Goal: Task Accomplishment & Management: Complete application form

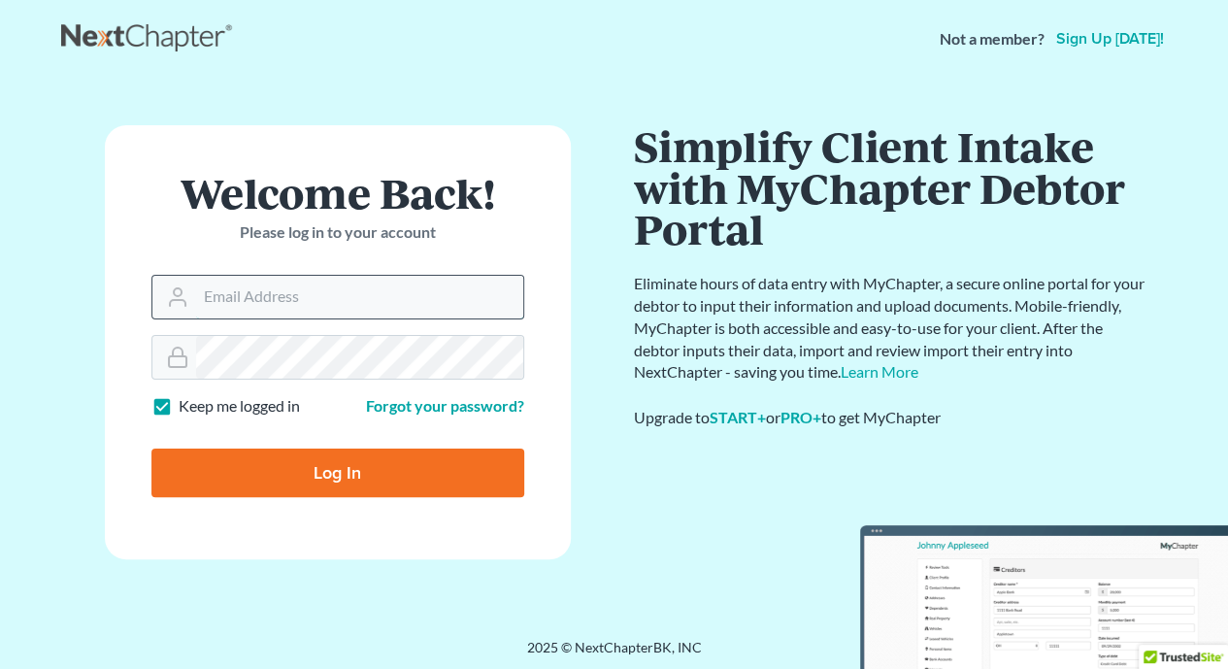
click at [488, 292] on input "Email Address" at bounding box center [359, 297] width 327 height 43
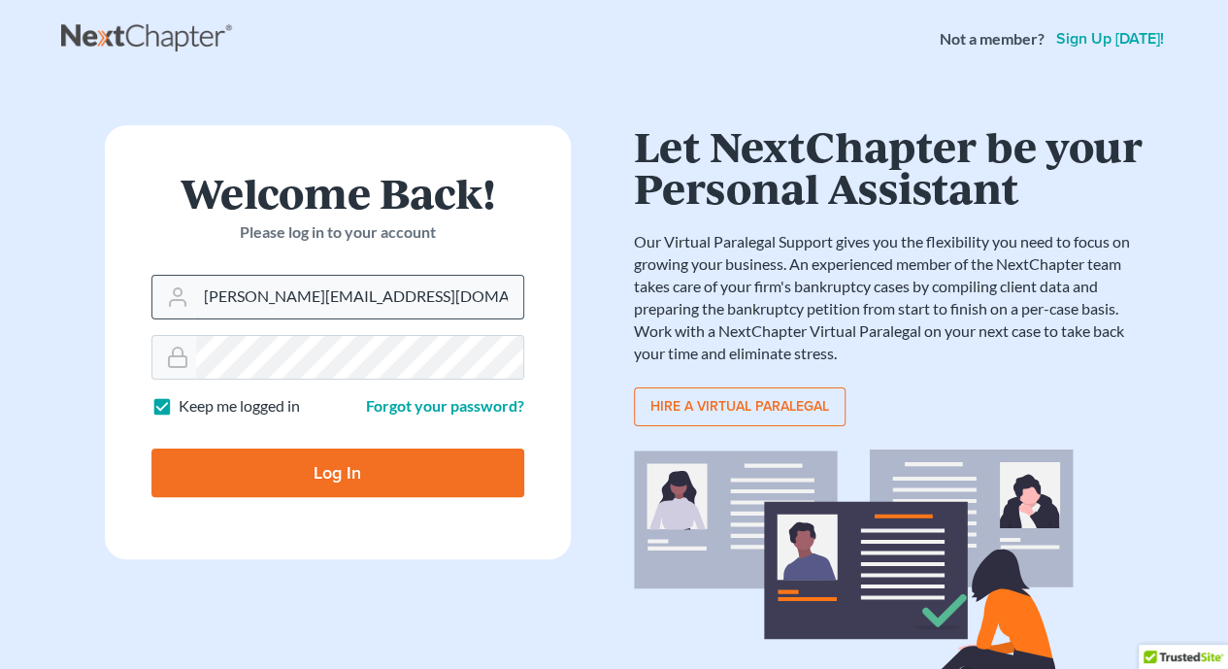
type input "mike@mvlawoffice.com"
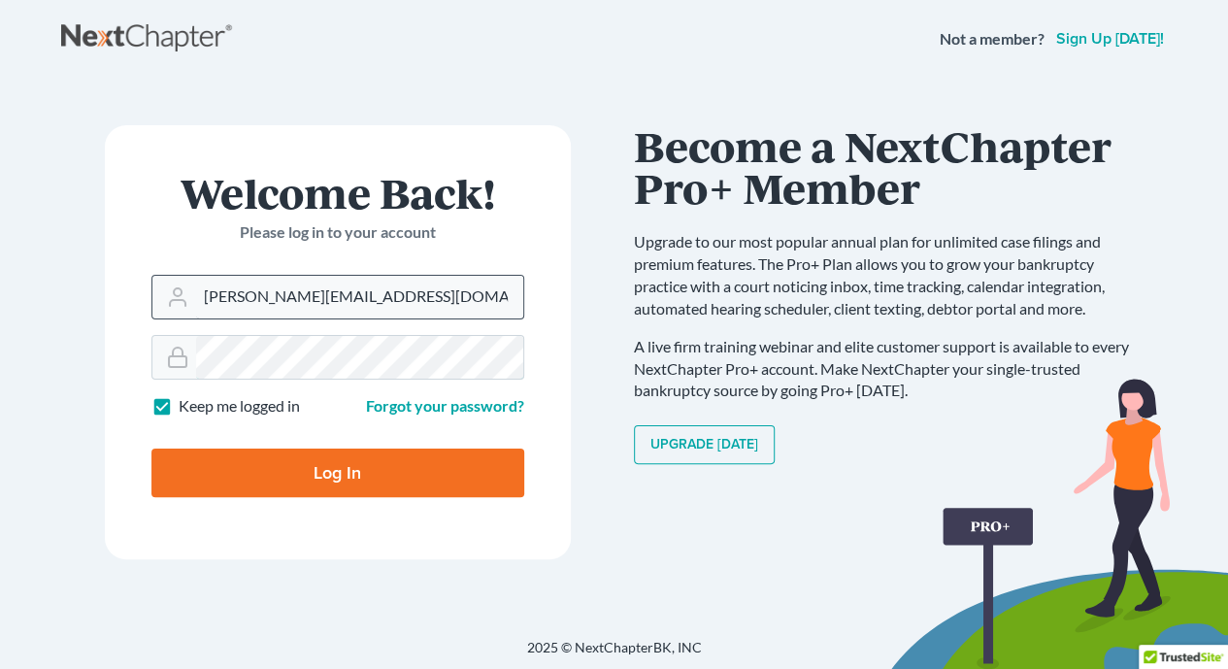
click at [151, 448] on input "Log In" at bounding box center [337, 472] width 373 height 49
type input "Thinking..."
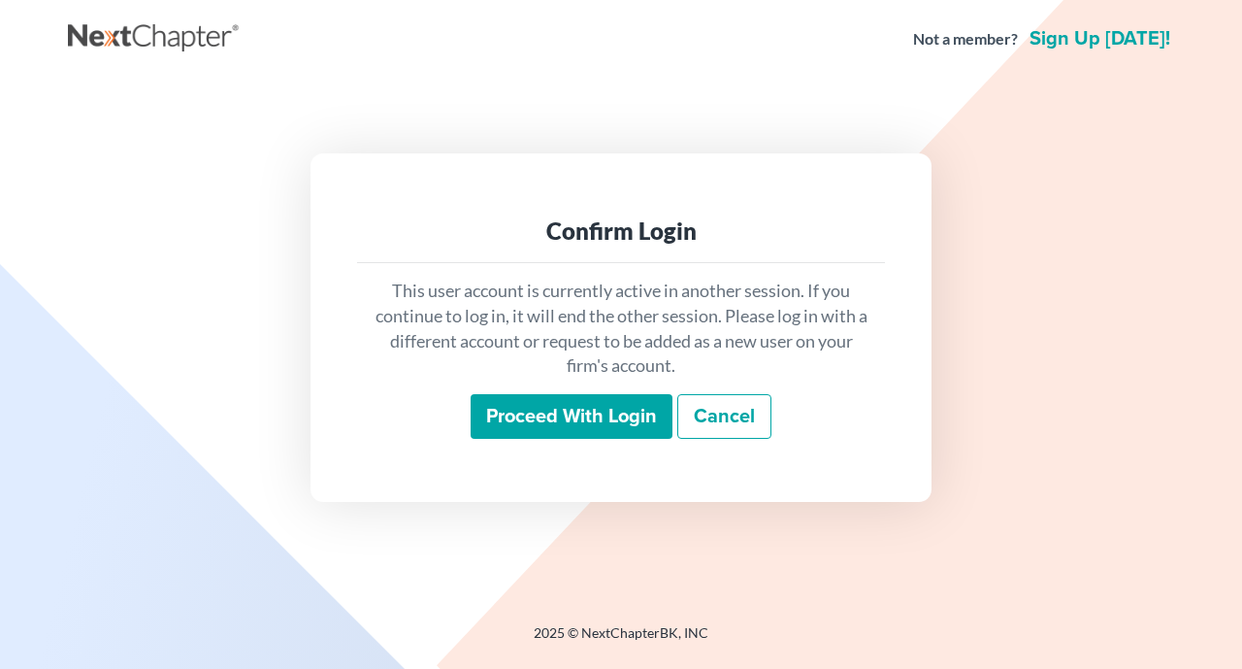
click at [588, 423] on input "Proceed with login" at bounding box center [572, 416] width 202 height 45
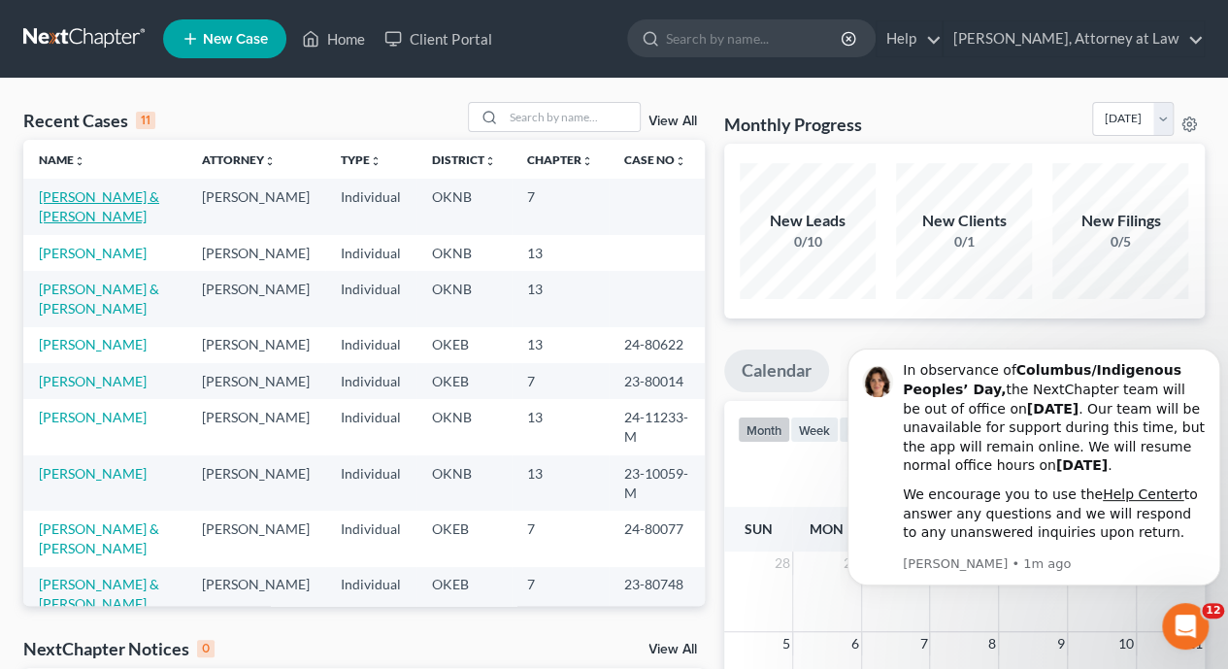
click at [82, 197] on link "Torres, Victor & Becerra, Isela" at bounding box center [99, 206] width 120 height 36
select select "17"
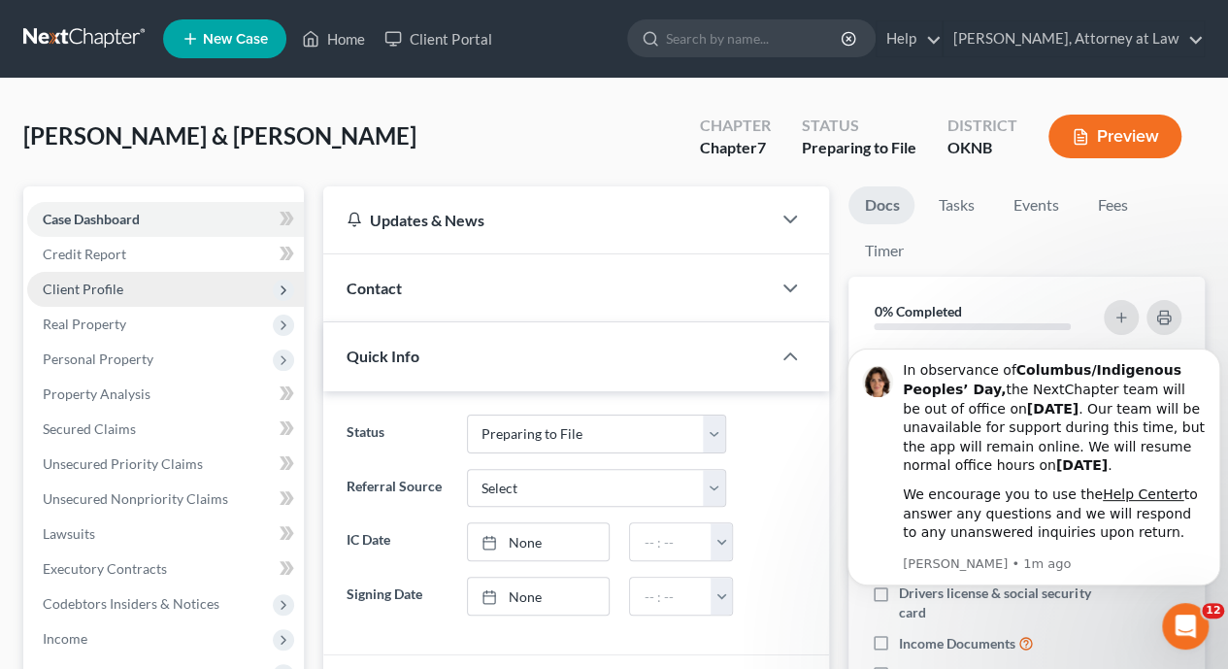
click at [103, 290] on span "Client Profile" at bounding box center [83, 288] width 81 height 16
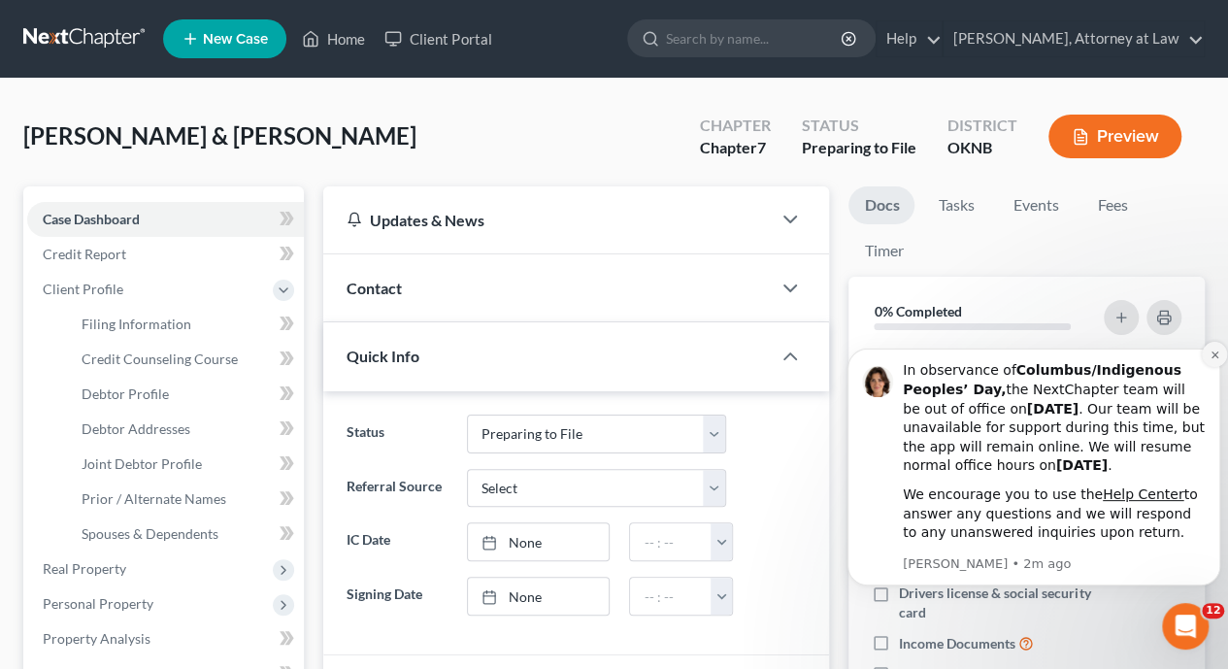
click at [1211, 353] on icon "Dismiss notification" at bounding box center [1214, 354] width 11 height 11
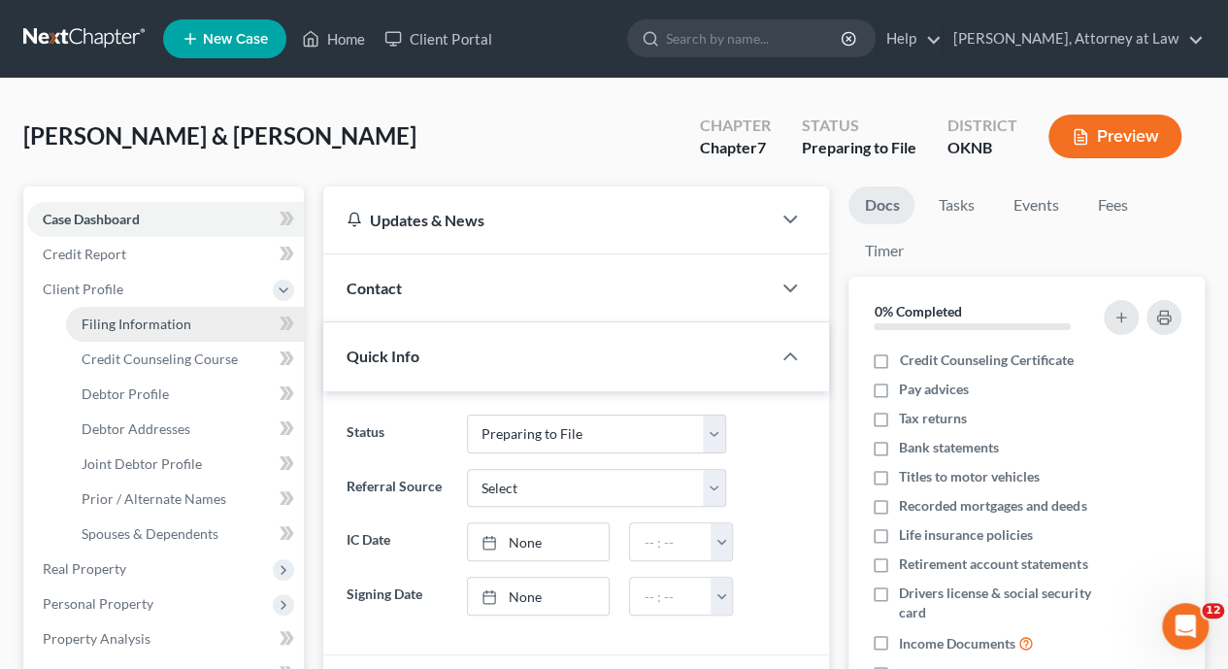
click at [150, 331] on span "Filing Information" at bounding box center [137, 323] width 110 height 16
select select "1"
select select "0"
select select "37"
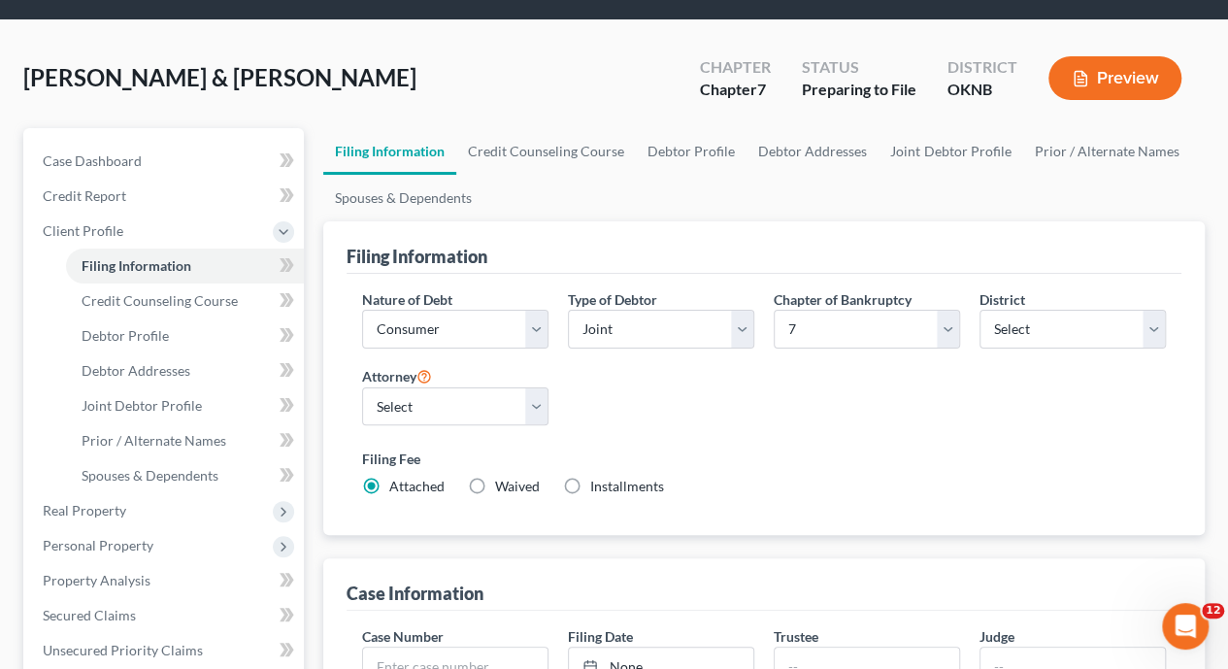
scroll to position [56, 0]
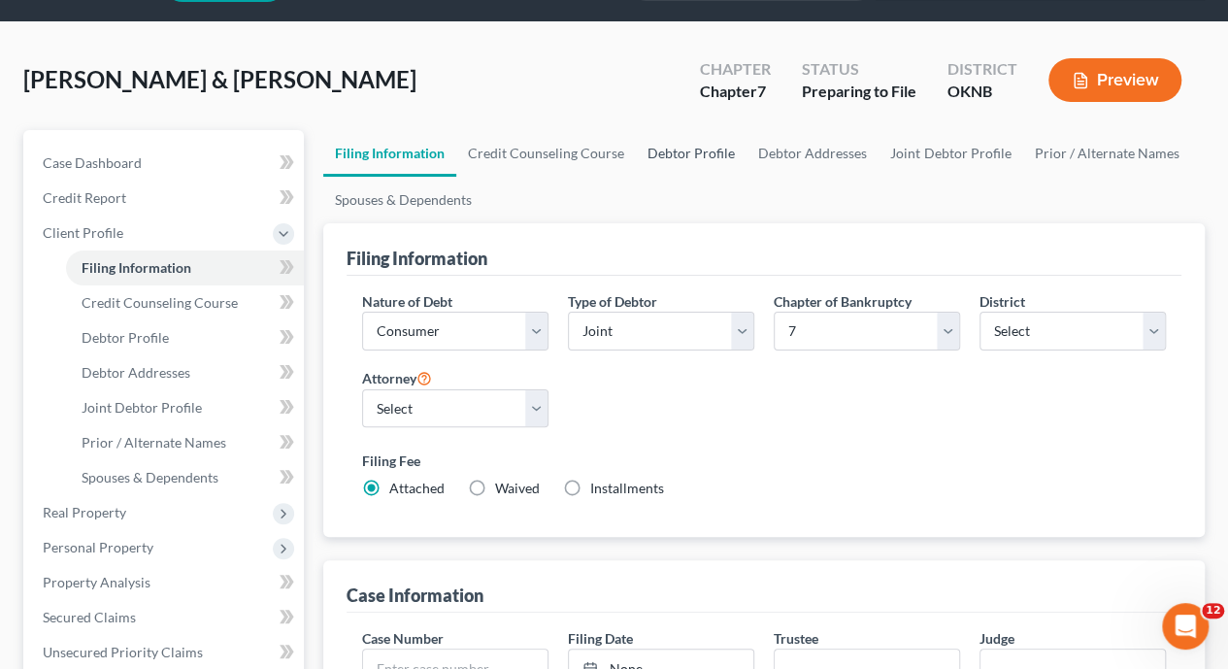
click at [675, 150] on link "Debtor Profile" at bounding box center [691, 153] width 111 height 47
select select "1"
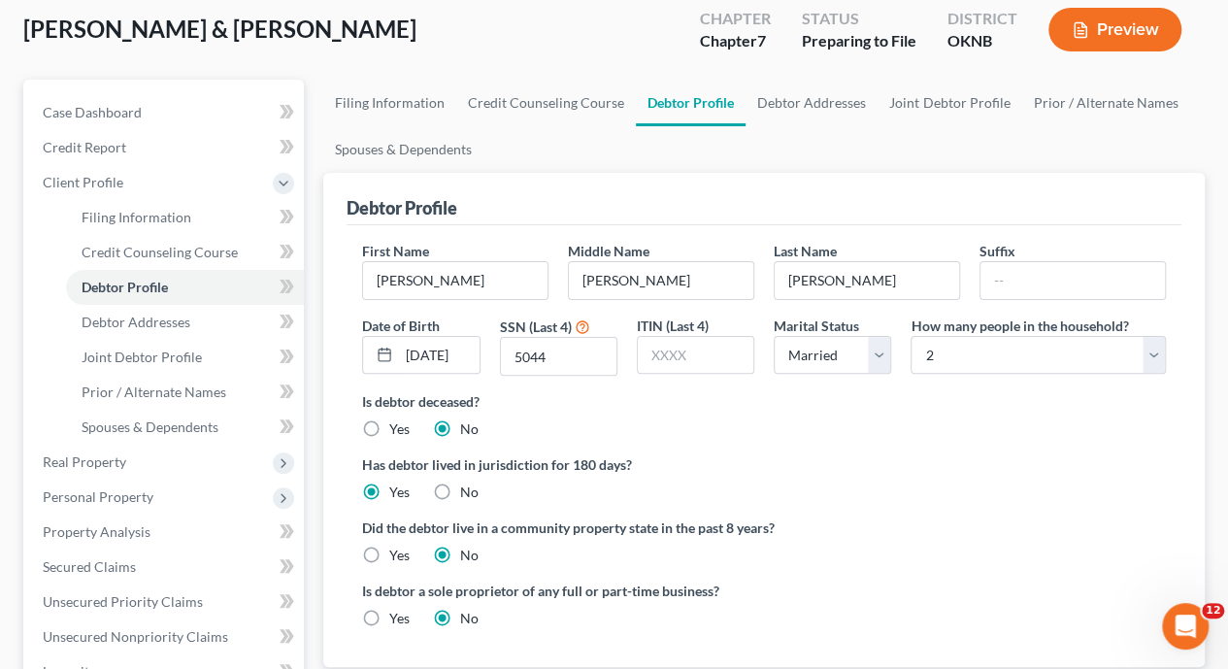
scroll to position [99, 0]
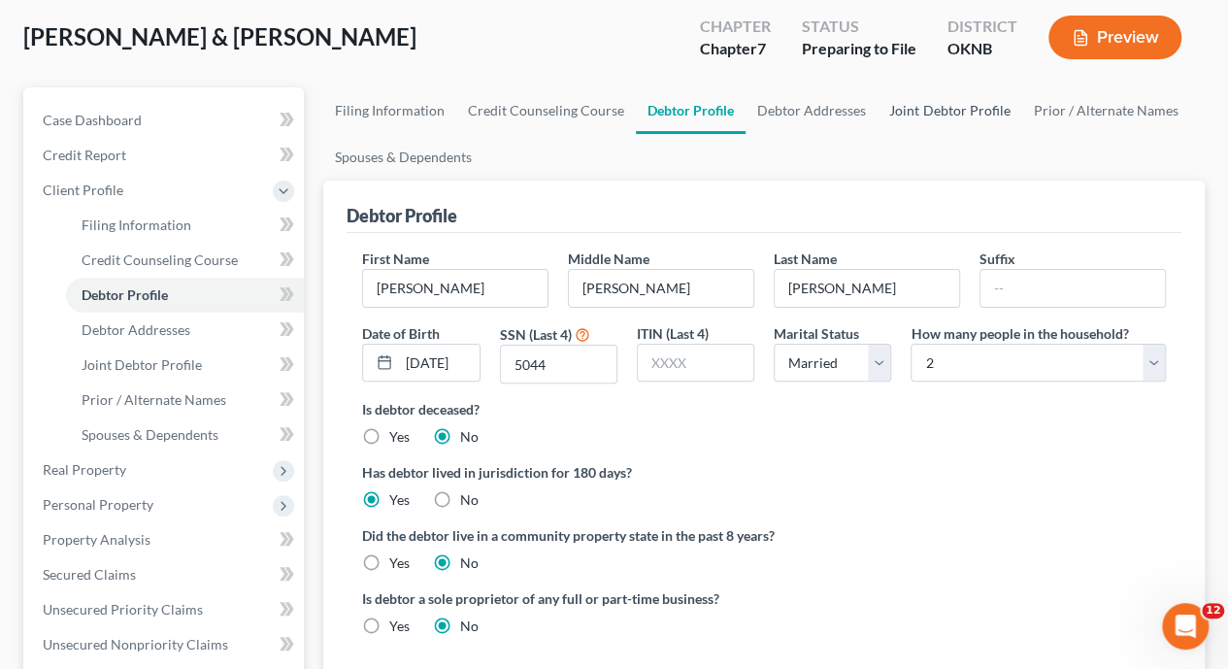
click at [934, 105] on link "Joint Debtor Profile" at bounding box center [949, 110] width 144 height 47
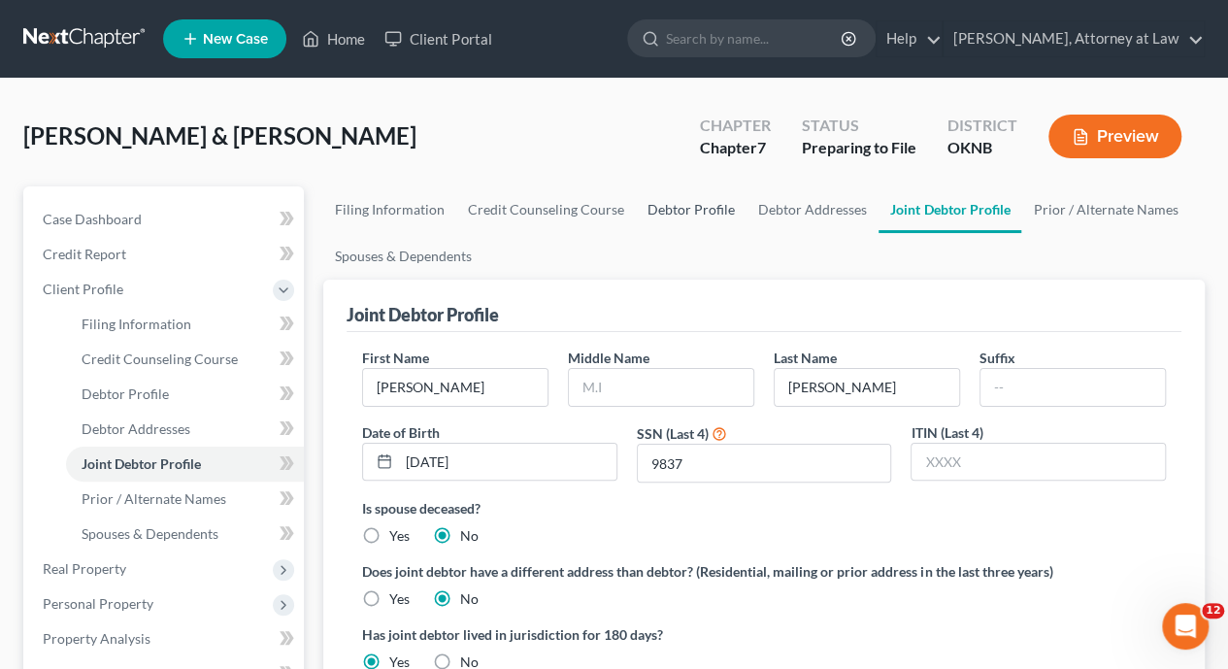
click at [682, 208] on link "Debtor Profile" at bounding box center [691, 209] width 111 height 47
select select "1"
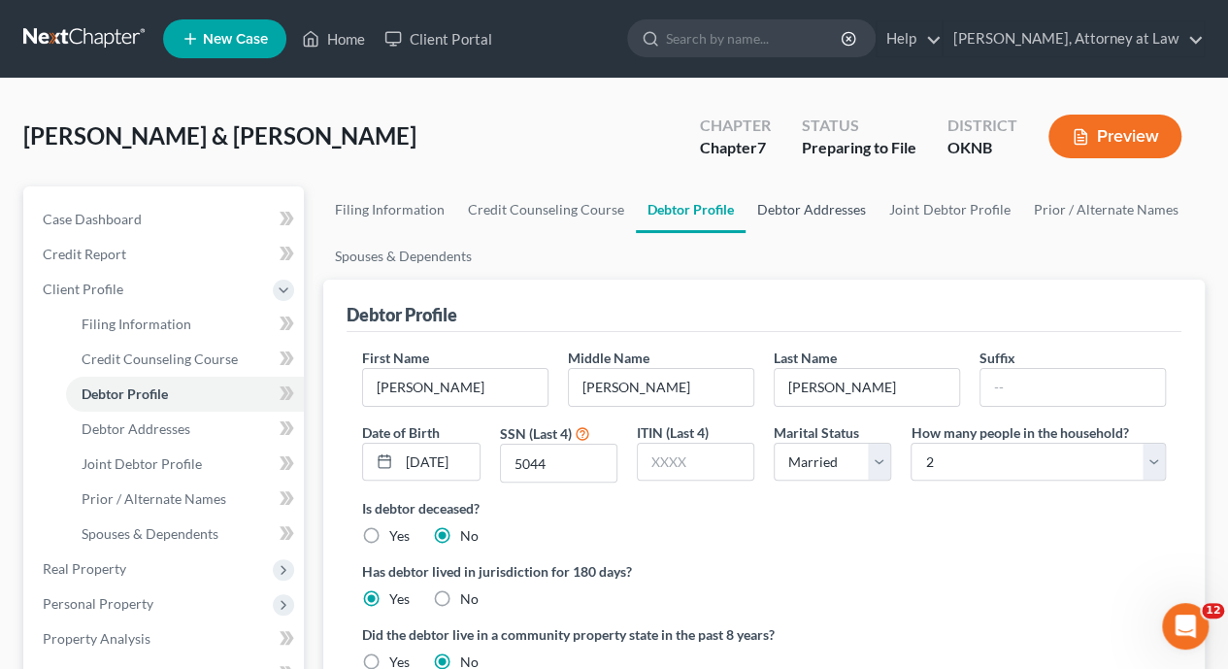
click at [788, 207] on link "Debtor Addresses" at bounding box center [811, 209] width 132 height 47
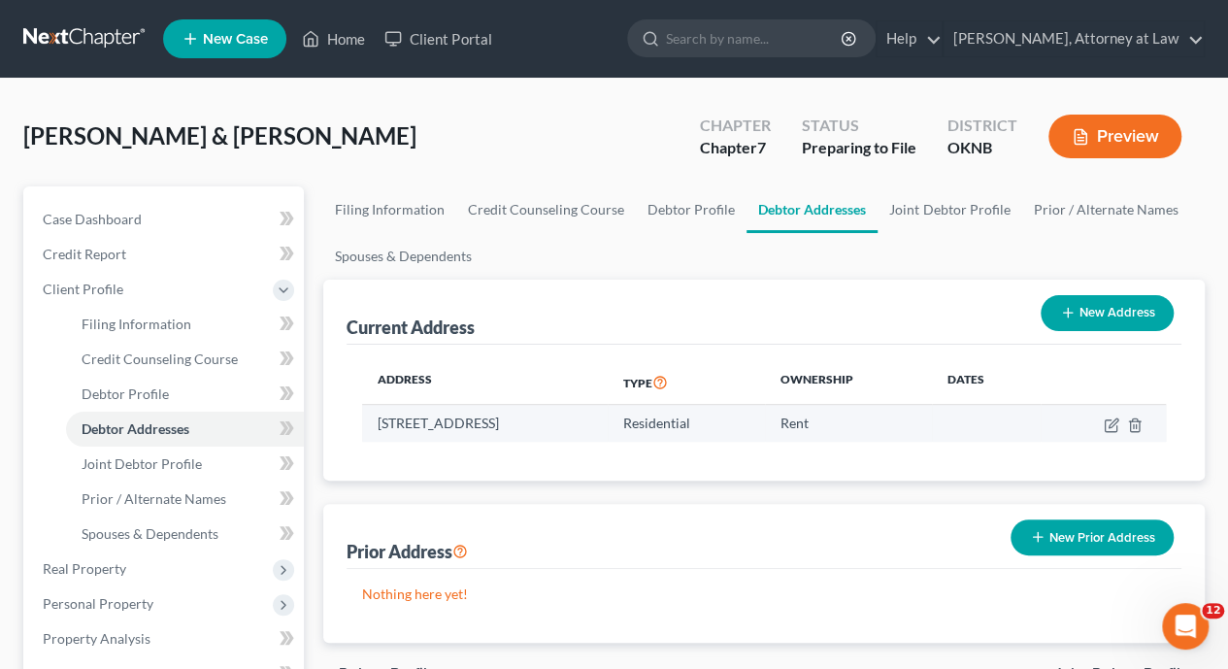
drag, startPoint x: 379, startPoint y: 420, endPoint x: 489, endPoint y: 429, distance: 110.0
click at [489, 429] on td "6148 S 65th W Ave, Tulsa, OK 74131" at bounding box center [484, 423] width 245 height 37
copy td "6148 S 65th W Ave"
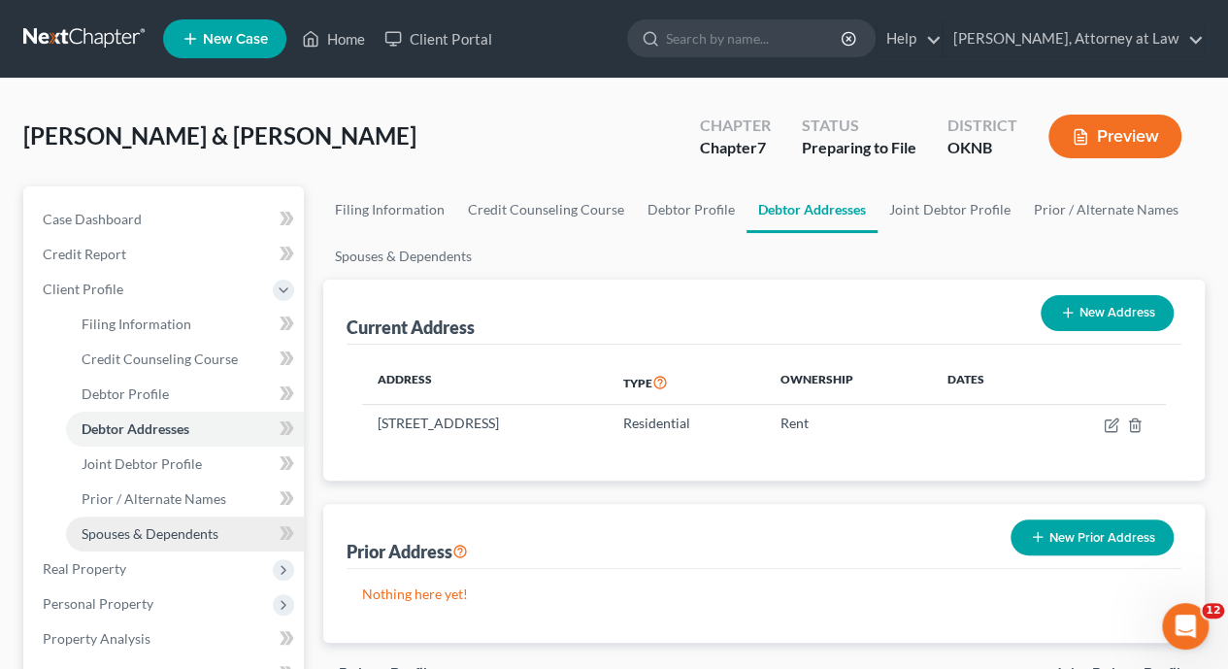
click at [171, 534] on span "Spouses & Dependents" at bounding box center [150, 533] width 137 height 16
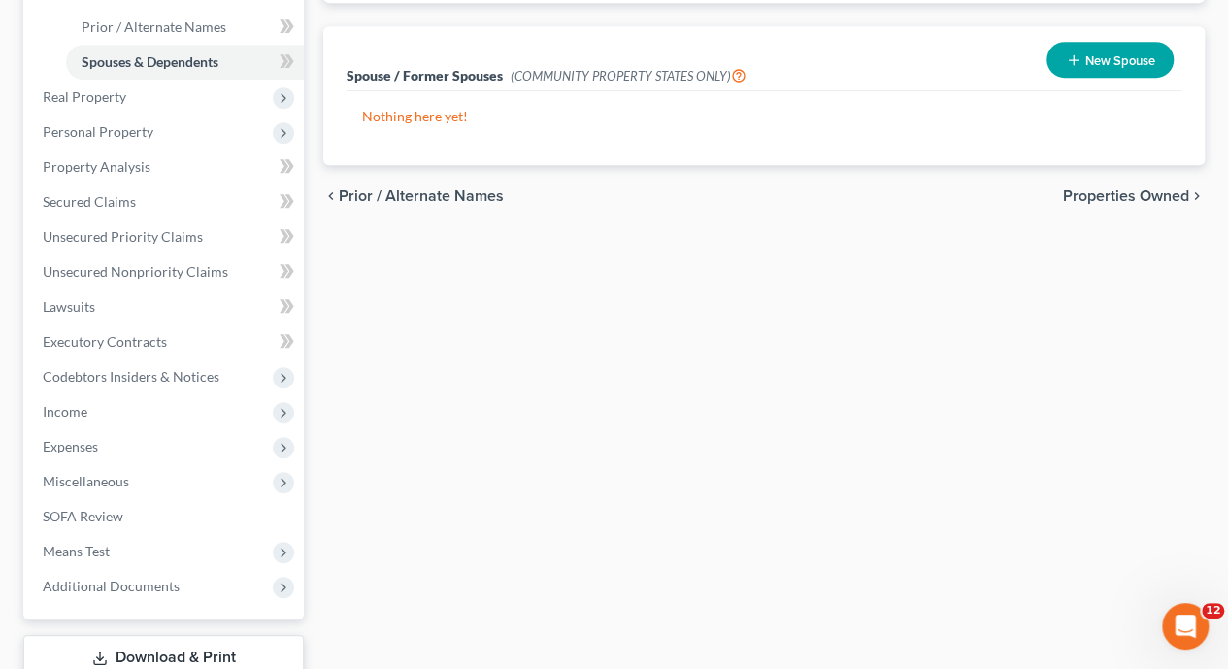
scroll to position [477, 0]
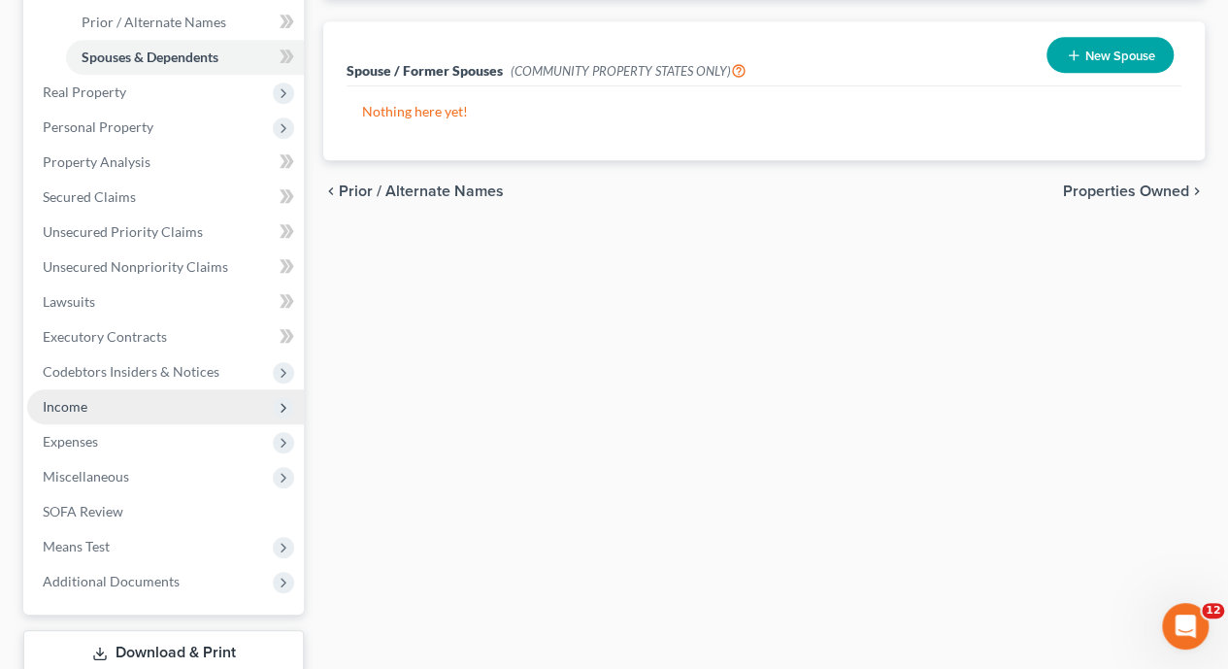
click at [152, 404] on span "Income" at bounding box center [165, 406] width 277 height 35
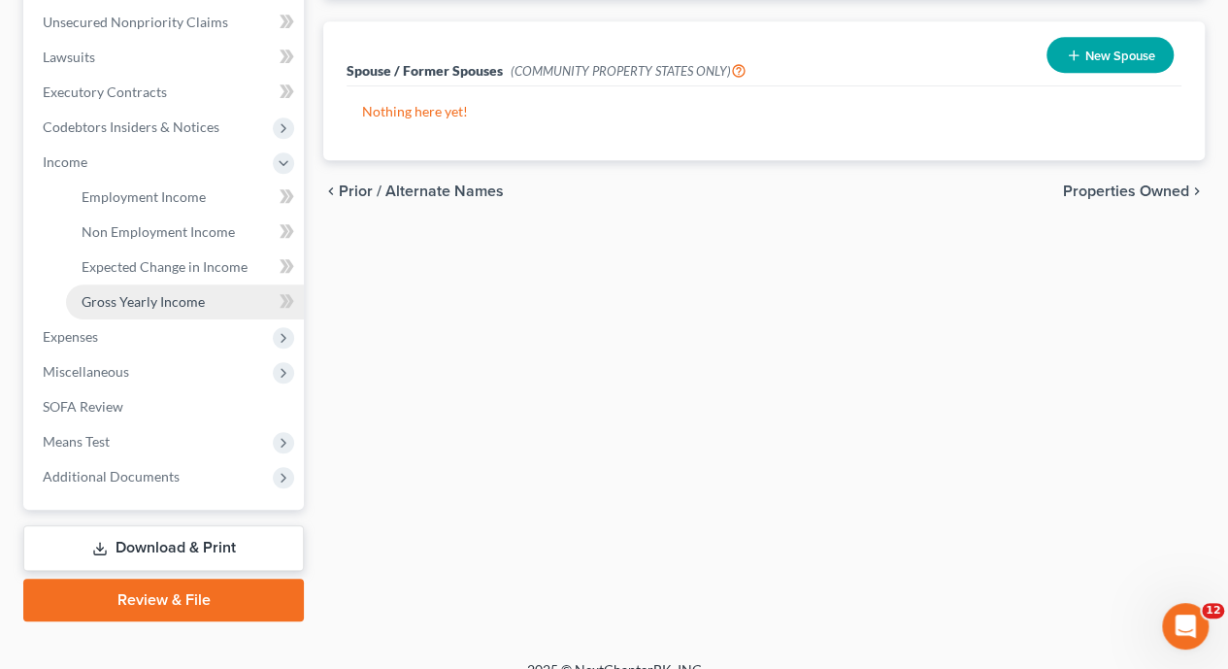
click at [179, 301] on span "Gross Yearly Income" at bounding box center [143, 301] width 123 height 16
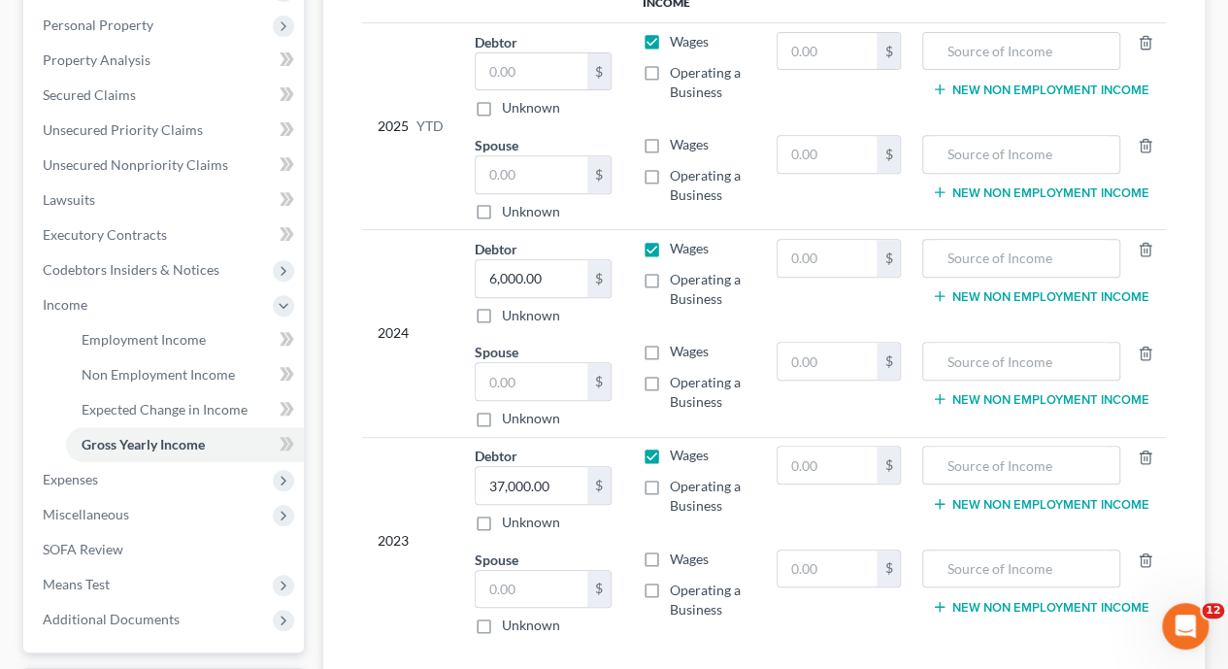
scroll to position [338, 0]
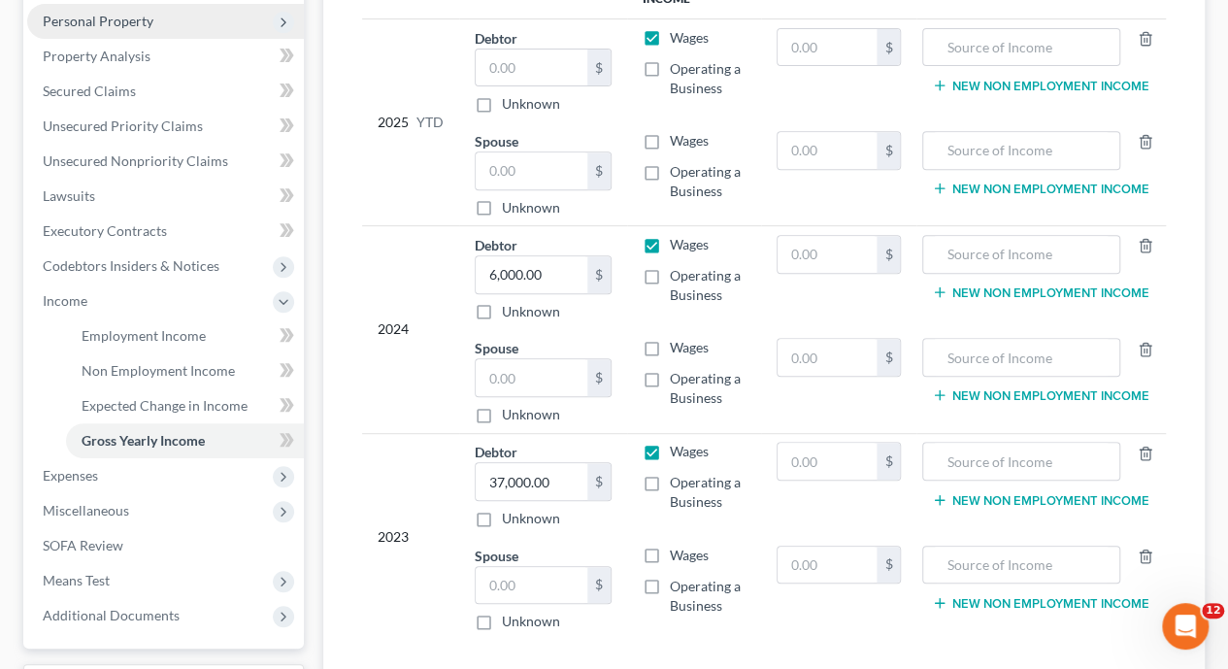
click at [133, 18] on span "Personal Property" at bounding box center [98, 21] width 111 height 16
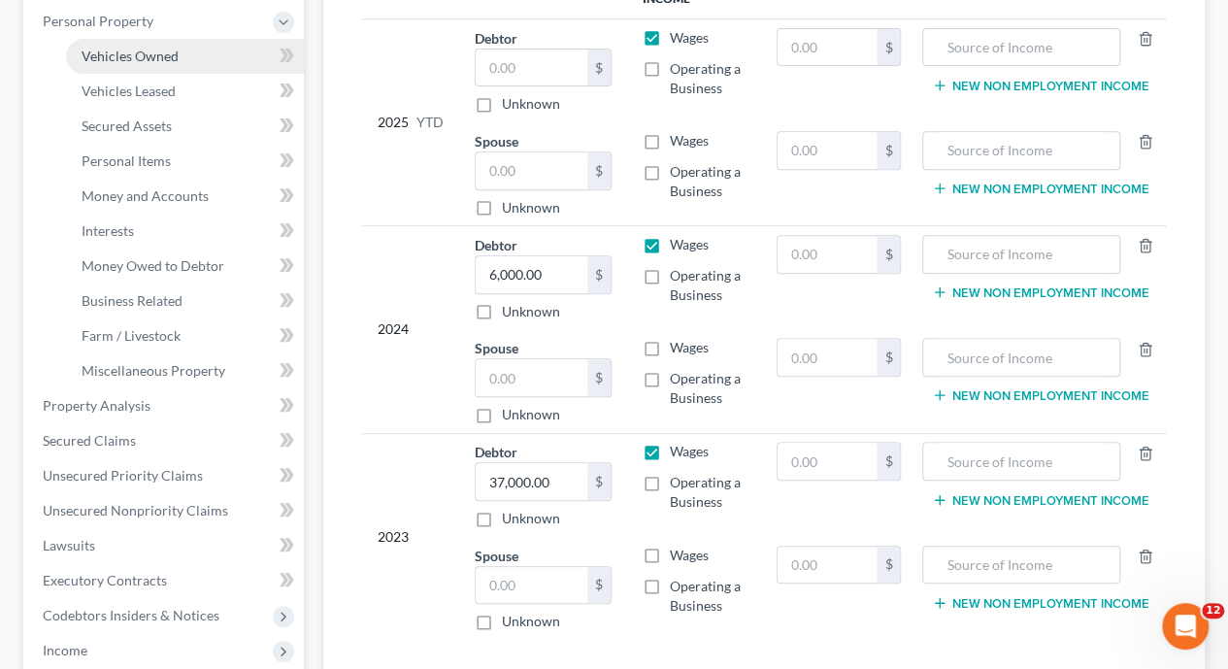
click at [144, 49] on span "Vehicles Owned" at bounding box center [130, 56] width 97 height 16
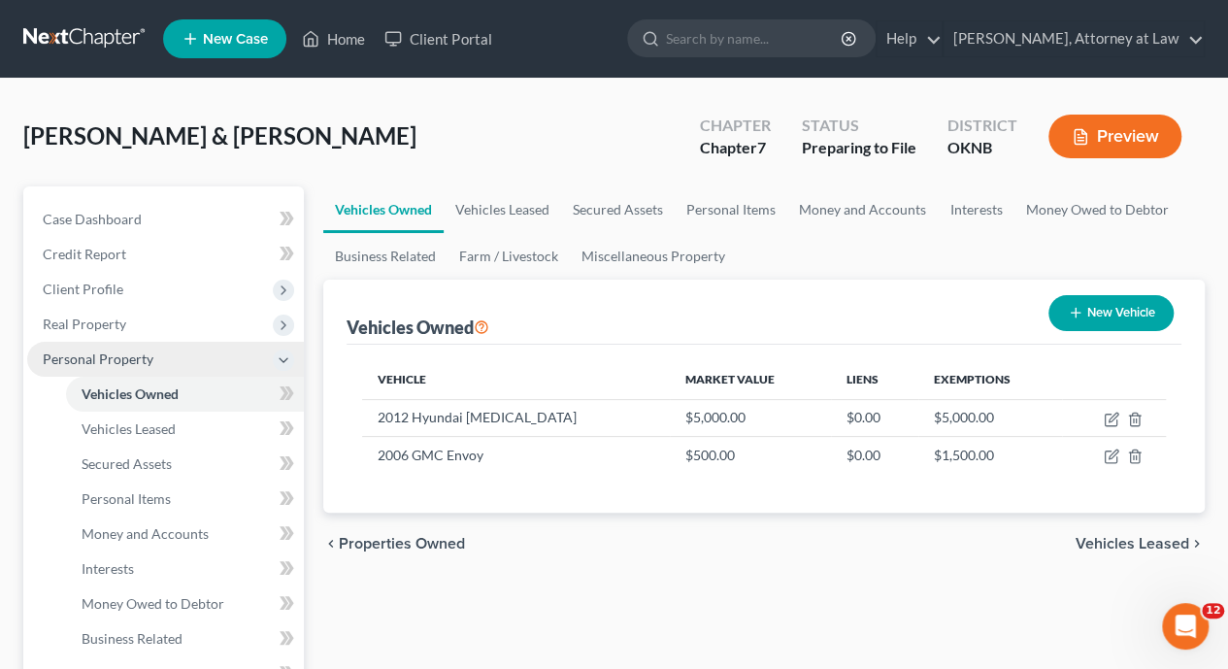
click at [135, 355] on span "Personal Property" at bounding box center [98, 358] width 111 height 16
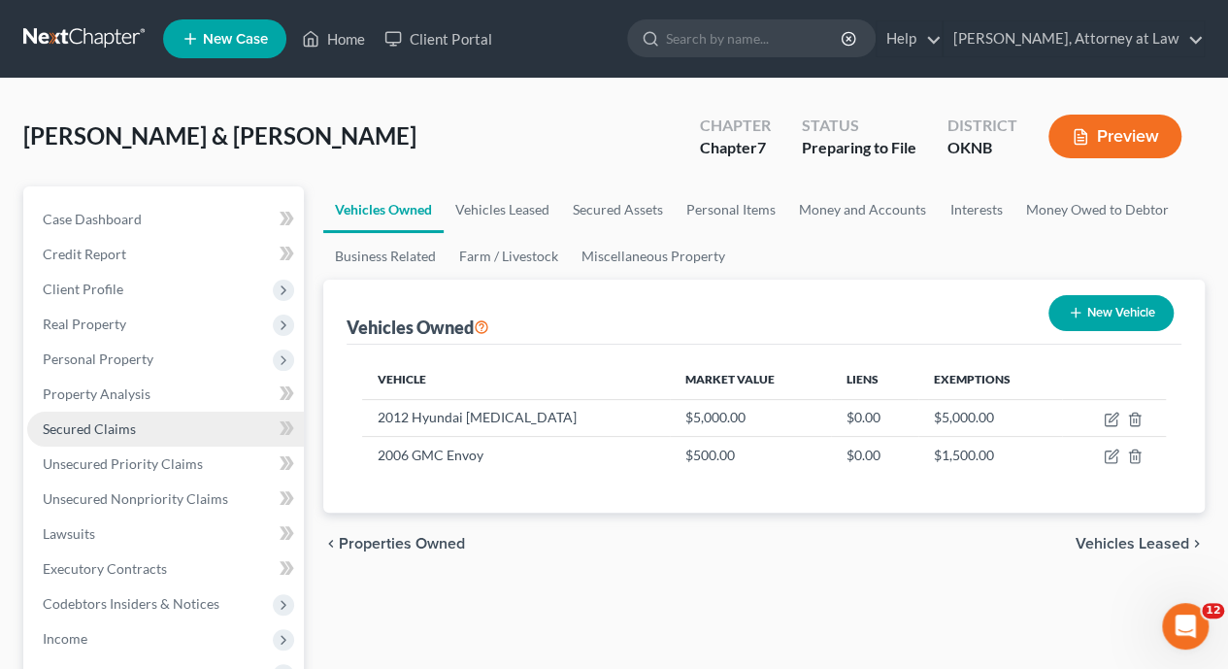
click at [124, 433] on span "Secured Claims" at bounding box center [89, 428] width 93 height 16
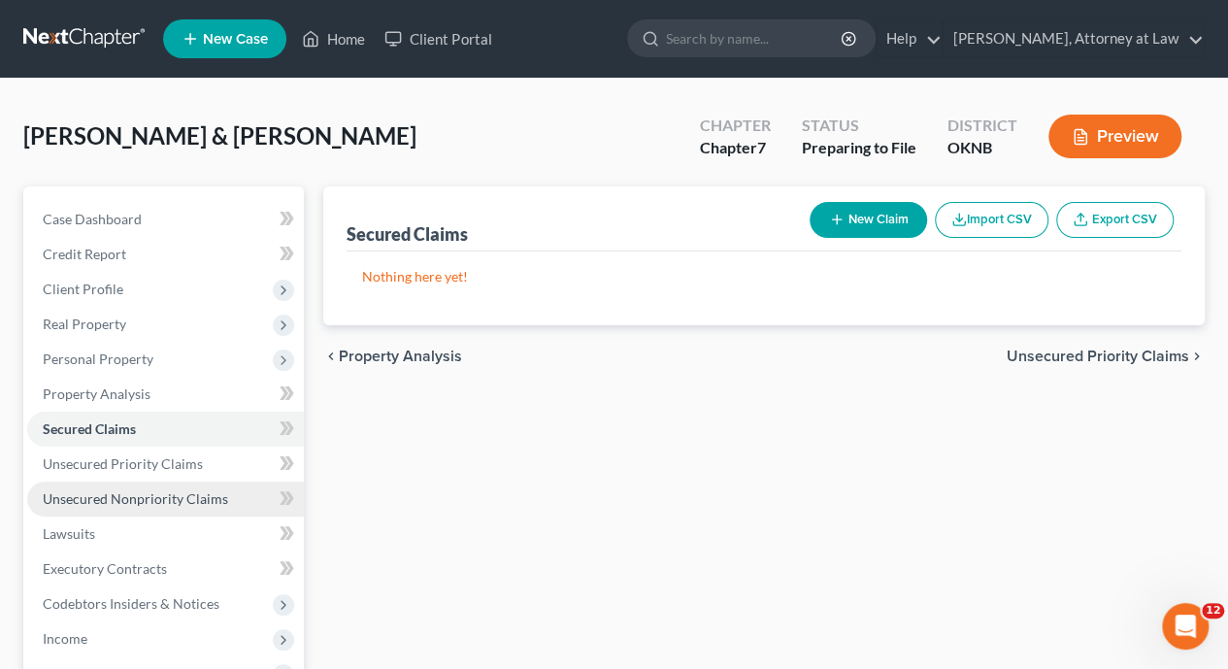
click at [149, 496] on span "Unsecured Nonpriority Claims" at bounding box center [135, 498] width 185 height 16
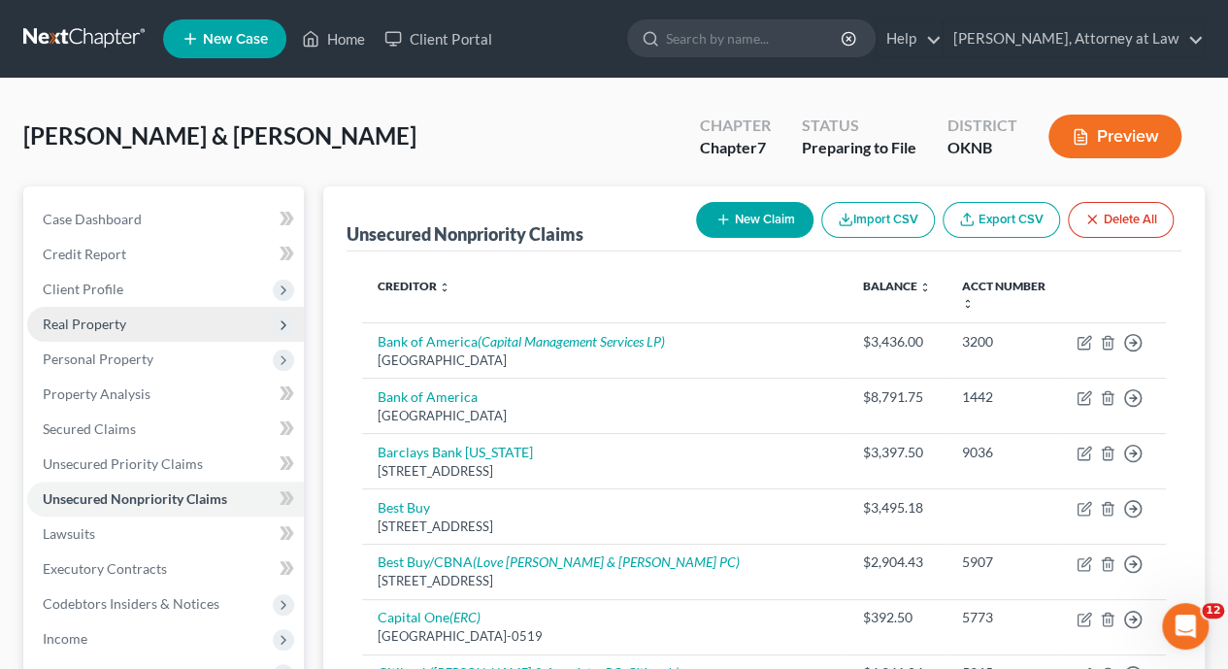
click at [155, 319] on span "Real Property" at bounding box center [165, 324] width 277 height 35
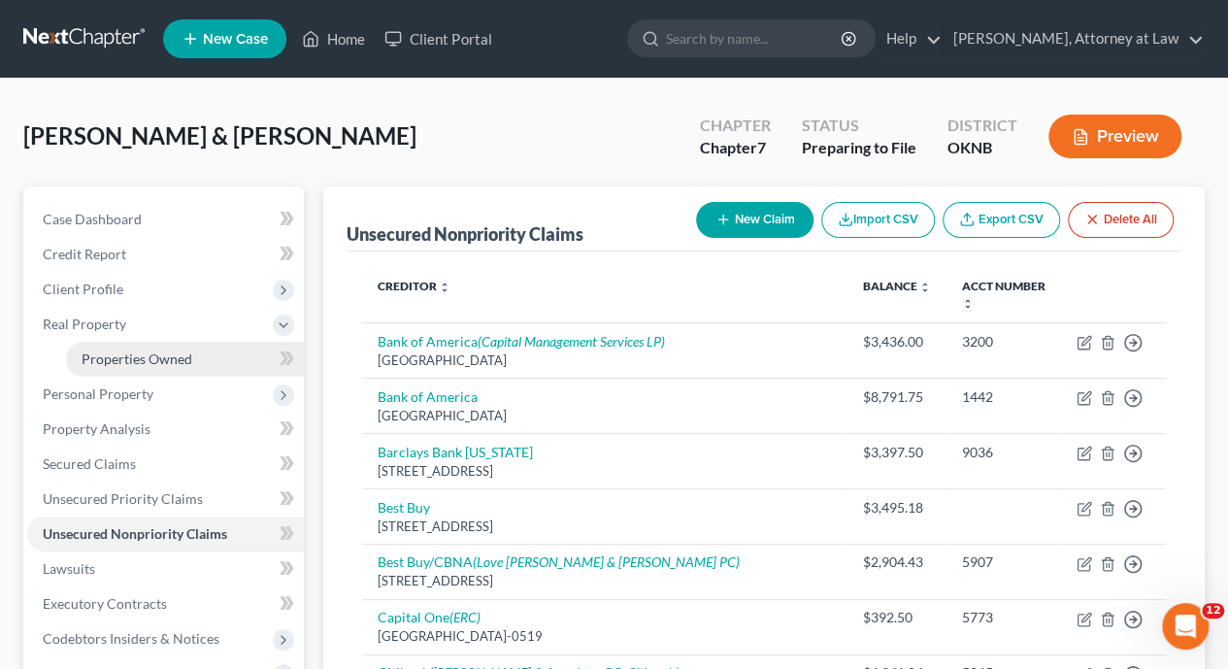
click at [155, 361] on span "Properties Owned" at bounding box center [137, 358] width 111 height 16
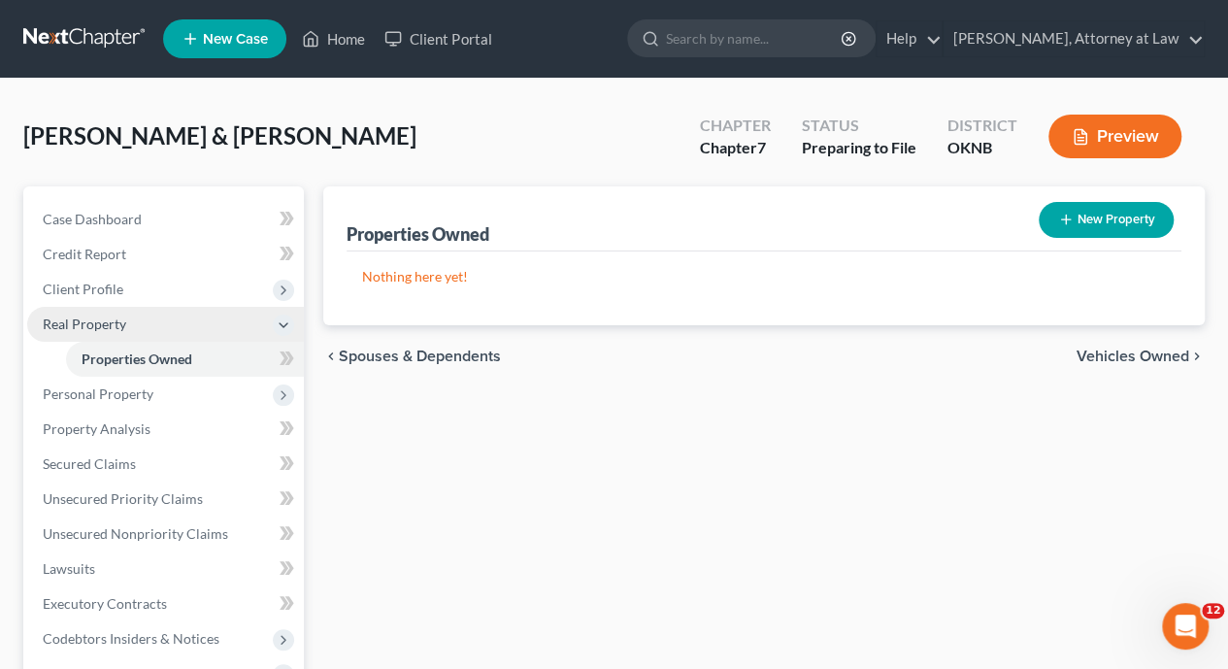
click at [142, 319] on span "Real Property" at bounding box center [165, 324] width 277 height 35
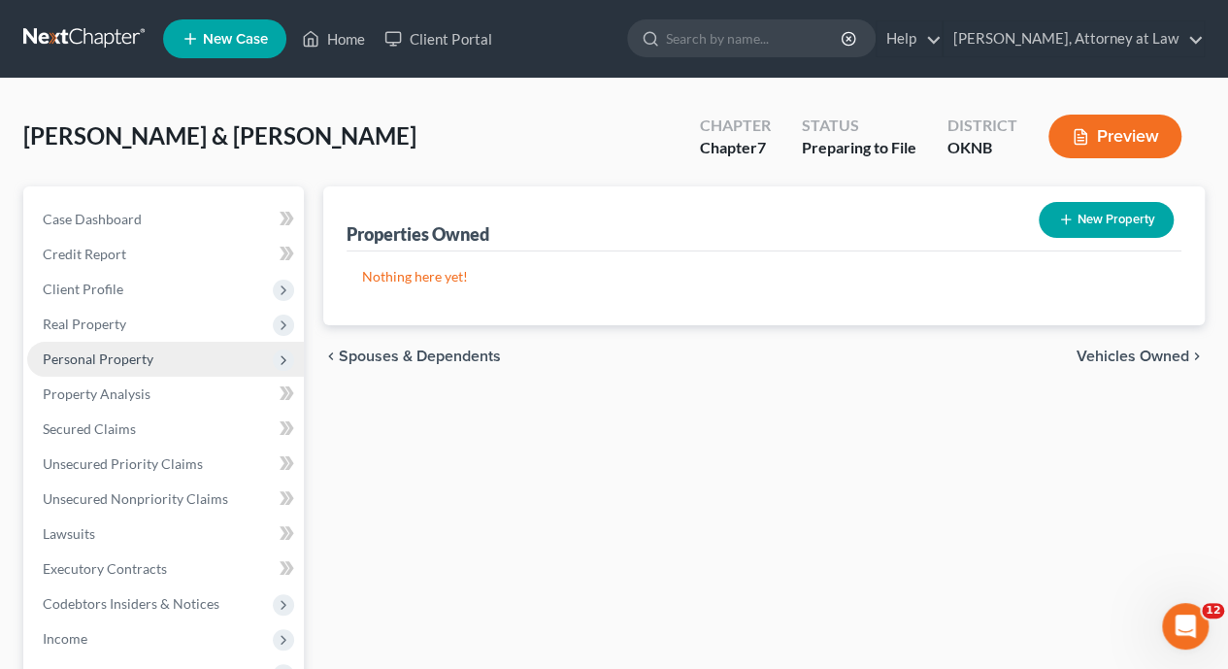
click at [132, 358] on span "Personal Property" at bounding box center [98, 358] width 111 height 16
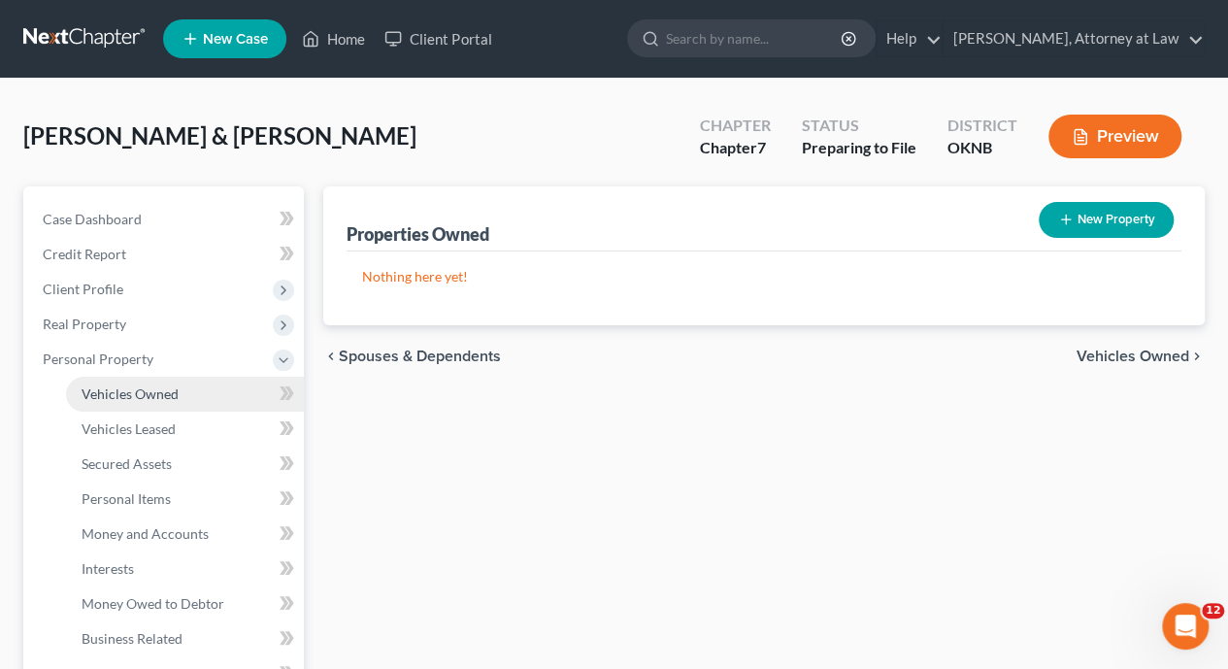
click at [134, 386] on span "Vehicles Owned" at bounding box center [130, 393] width 97 height 16
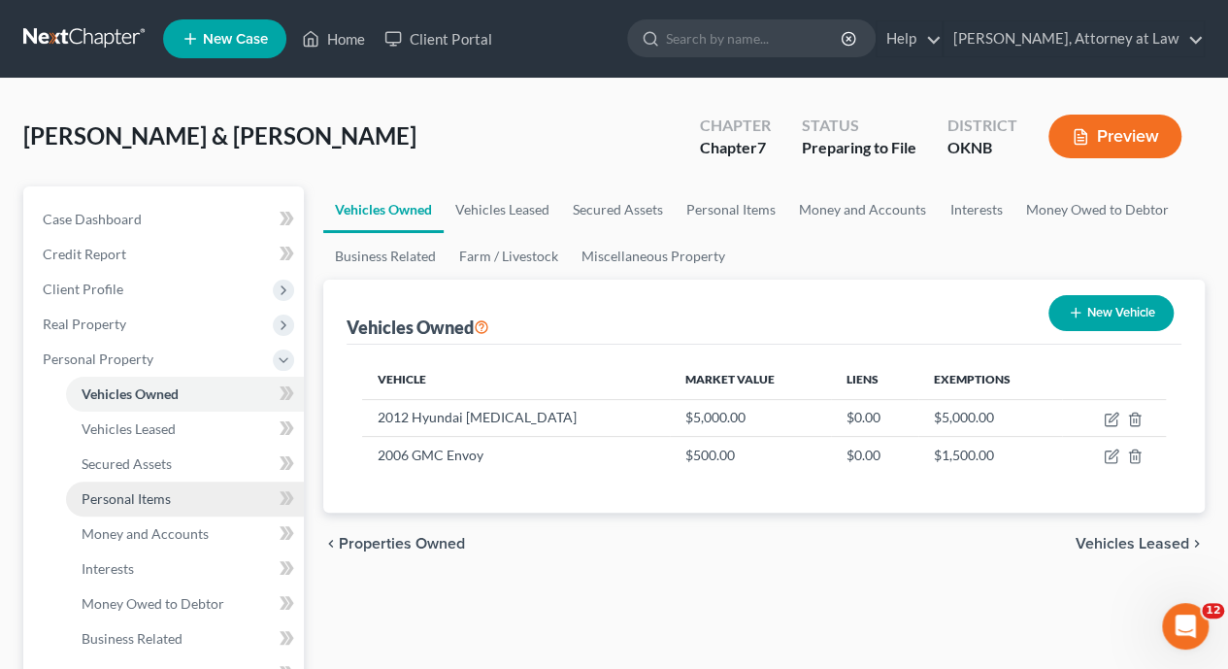
click at [137, 499] on span "Personal Items" at bounding box center [126, 498] width 89 height 16
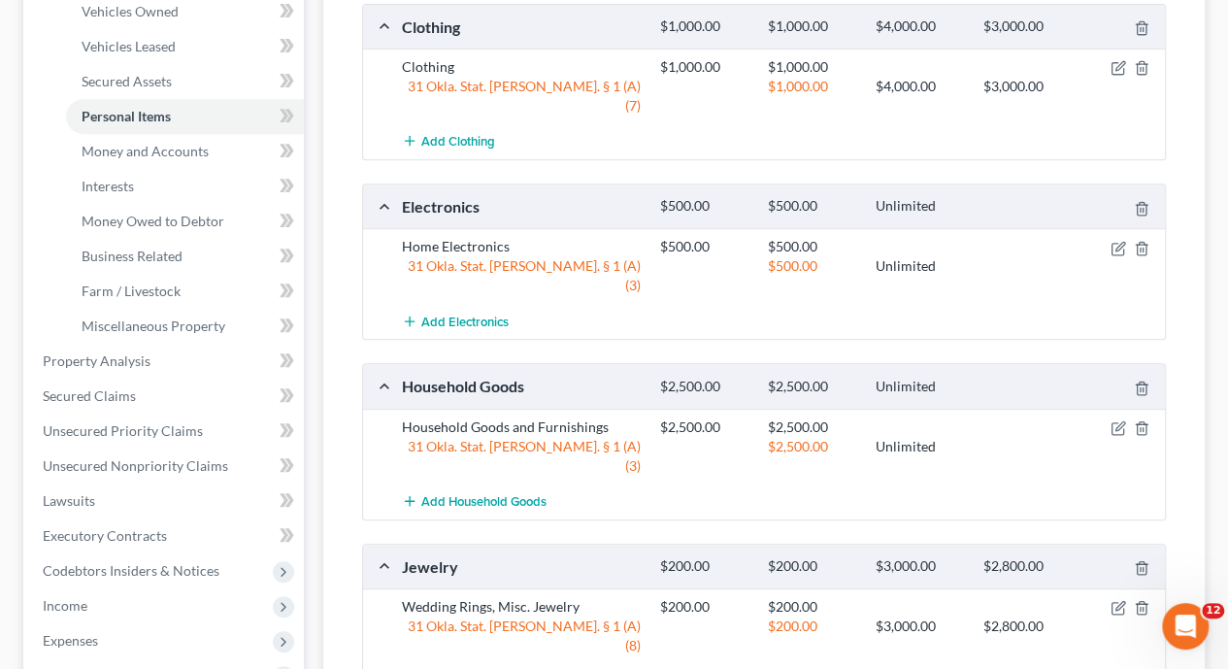
scroll to position [429, 0]
